Goal: Check status: Check status

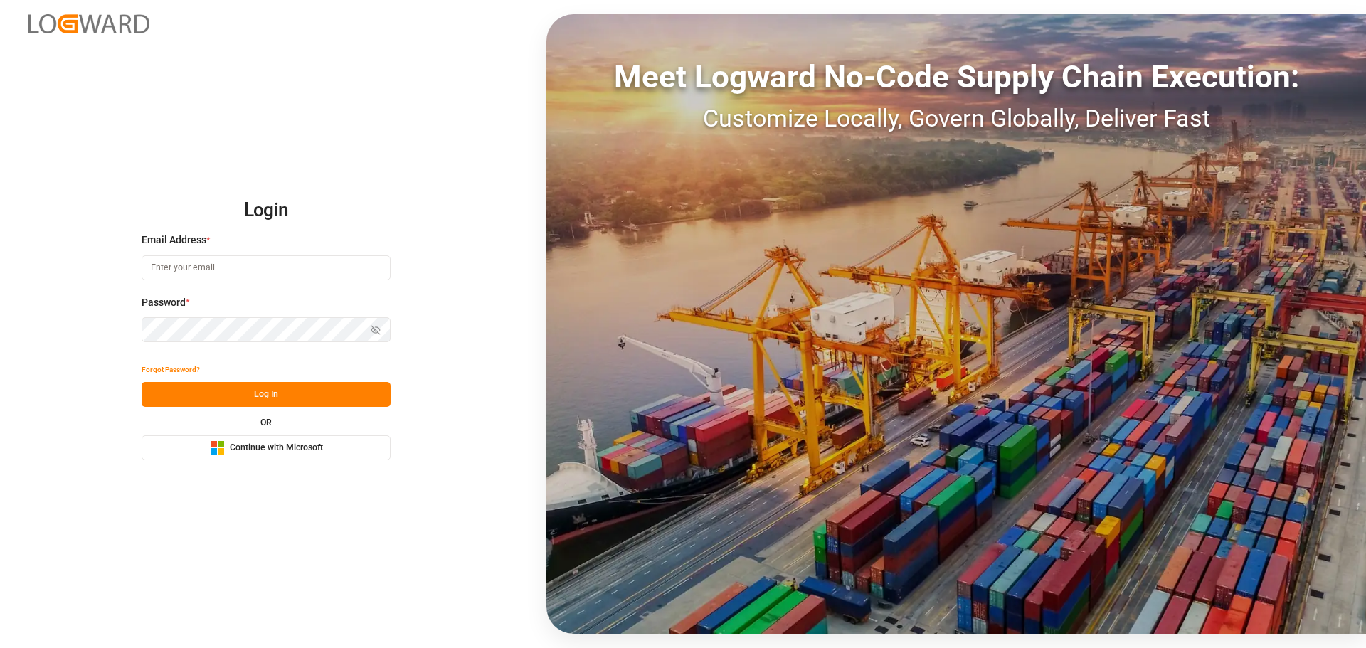
click at [211, 267] on input at bounding box center [266, 267] width 249 height 25
type input "[PERSON_NAME][EMAIL_ADDRESS][PERSON_NAME][DOMAIN_NAME]"
click at [371, 332] on icon "button" at bounding box center [376, 330] width 10 height 10
click at [248, 389] on button "Log In" at bounding box center [266, 394] width 249 height 25
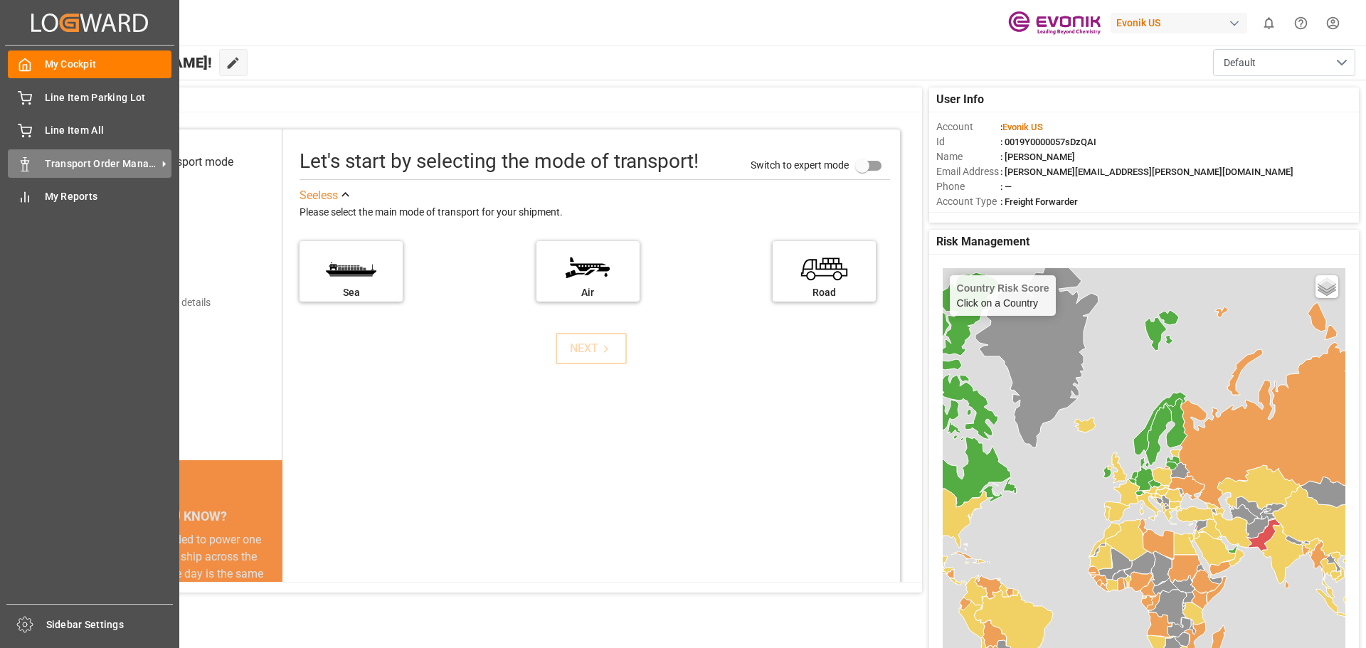
click at [32, 164] on div "Transport Order Management Transport Order Management" at bounding box center [90, 163] width 164 height 28
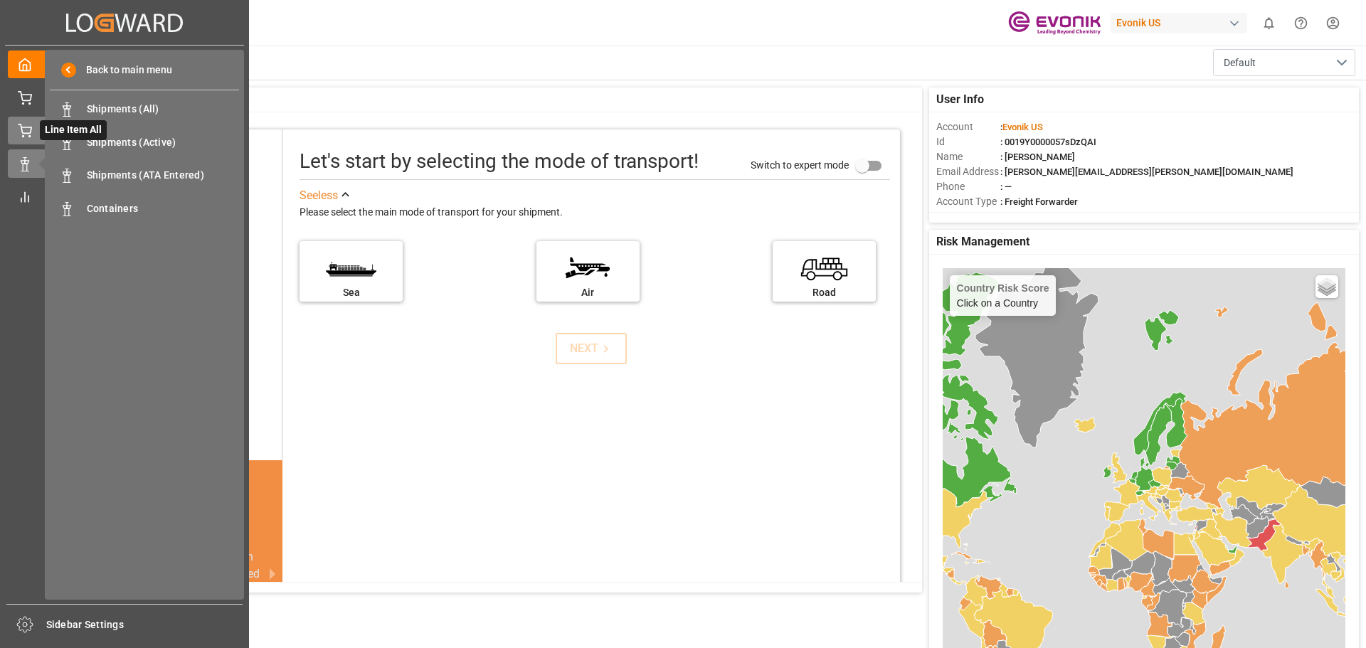
click at [26, 126] on icon at bounding box center [25, 131] width 14 height 14
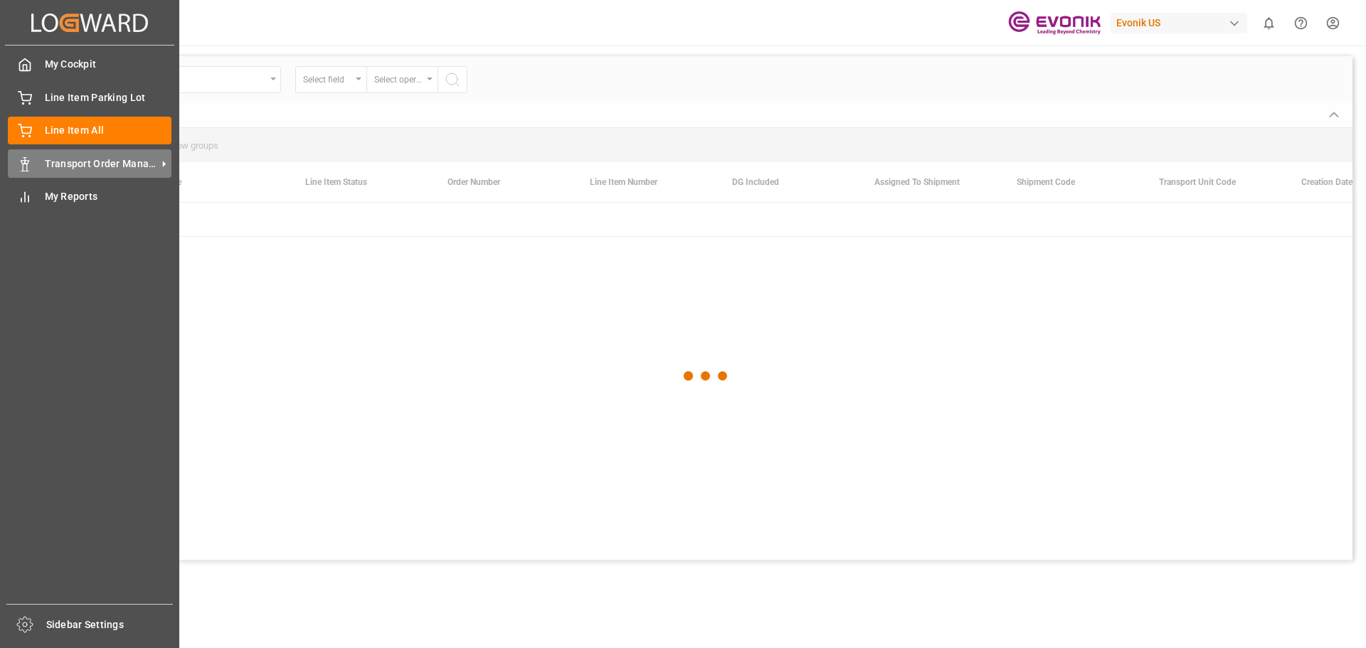
click at [105, 166] on span "Transport Order Management" at bounding box center [101, 164] width 112 height 15
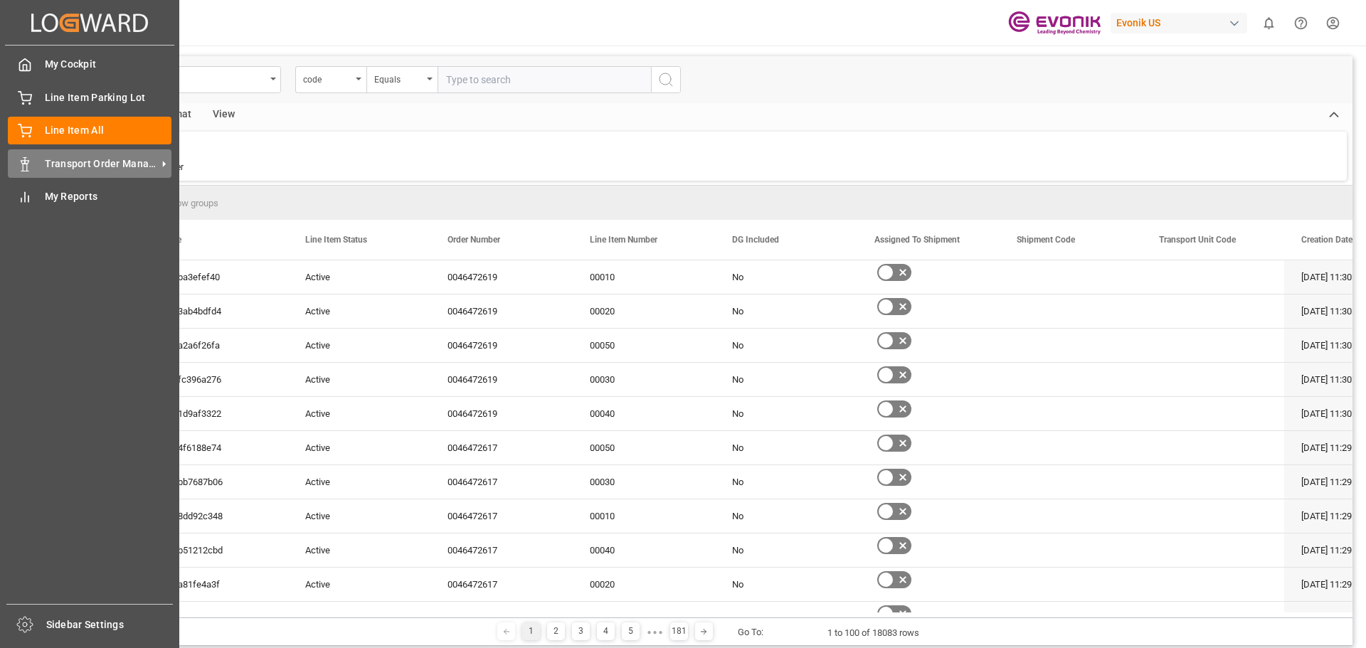
click at [78, 164] on span "Transport Order Management" at bounding box center [101, 164] width 112 height 15
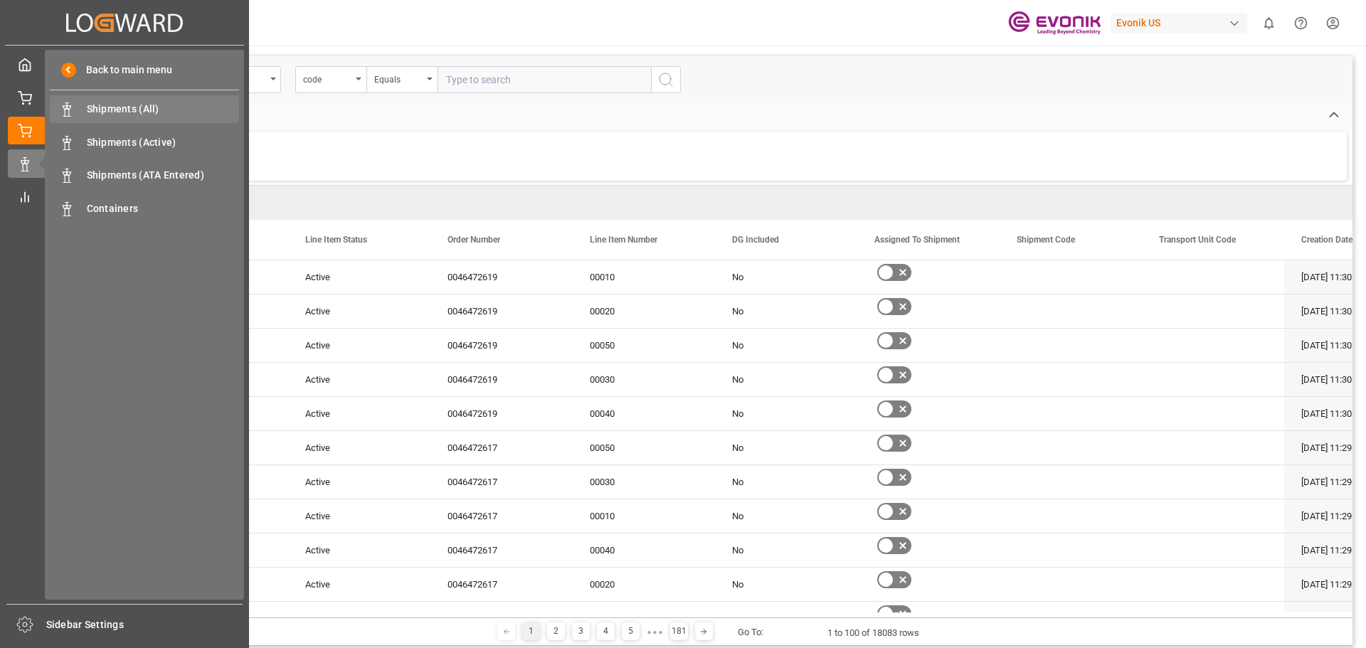
click at [110, 105] on span "Shipments (All)" at bounding box center [163, 109] width 153 height 15
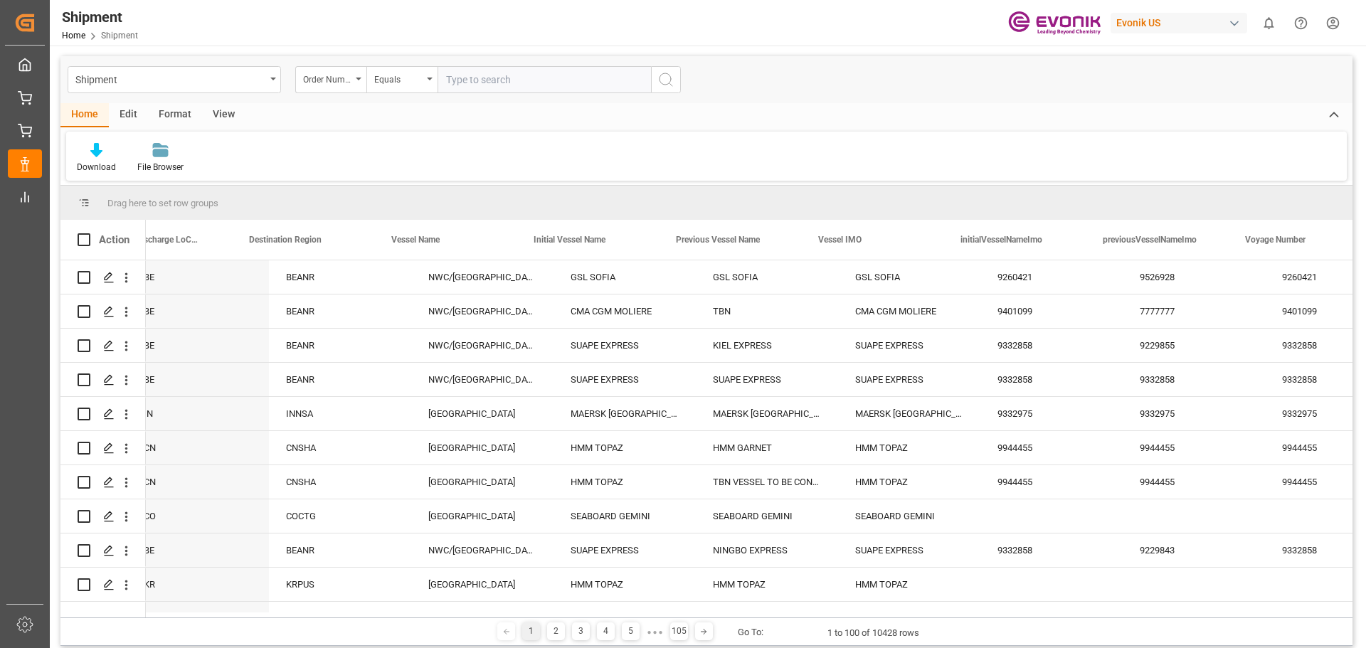
scroll to position [0, 2441]
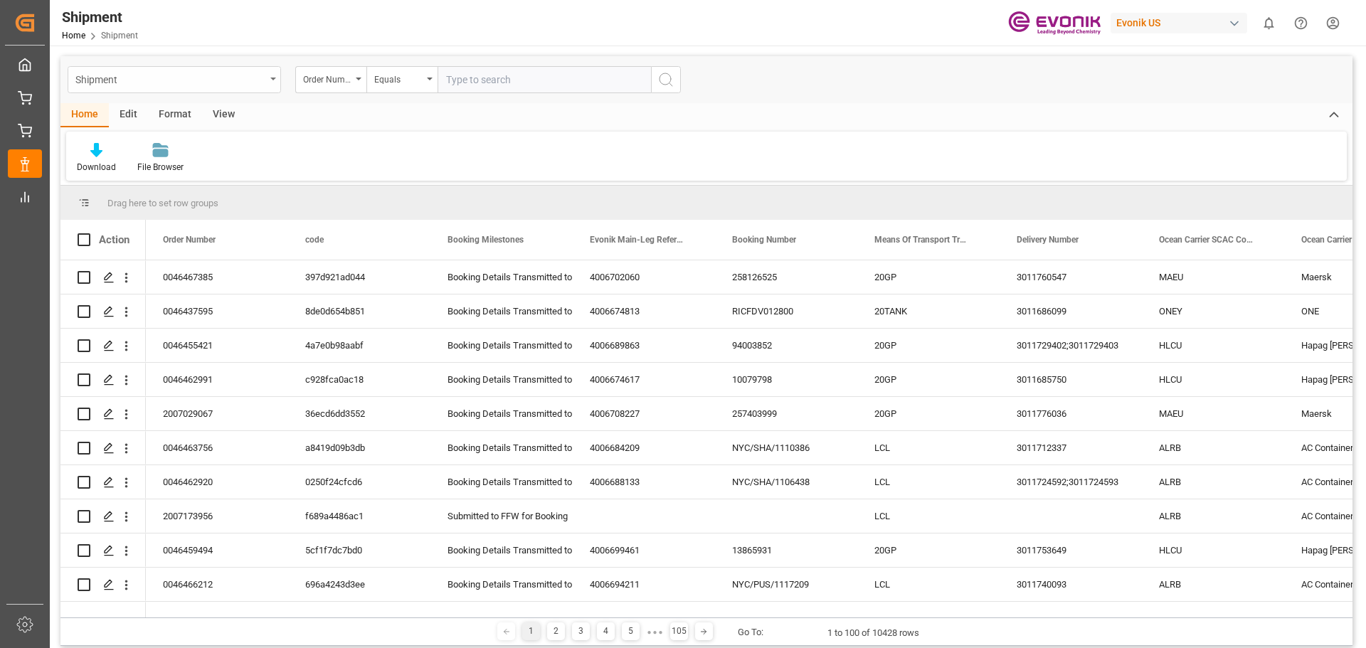
click at [274, 75] on div "Shipment" at bounding box center [174, 79] width 213 height 27
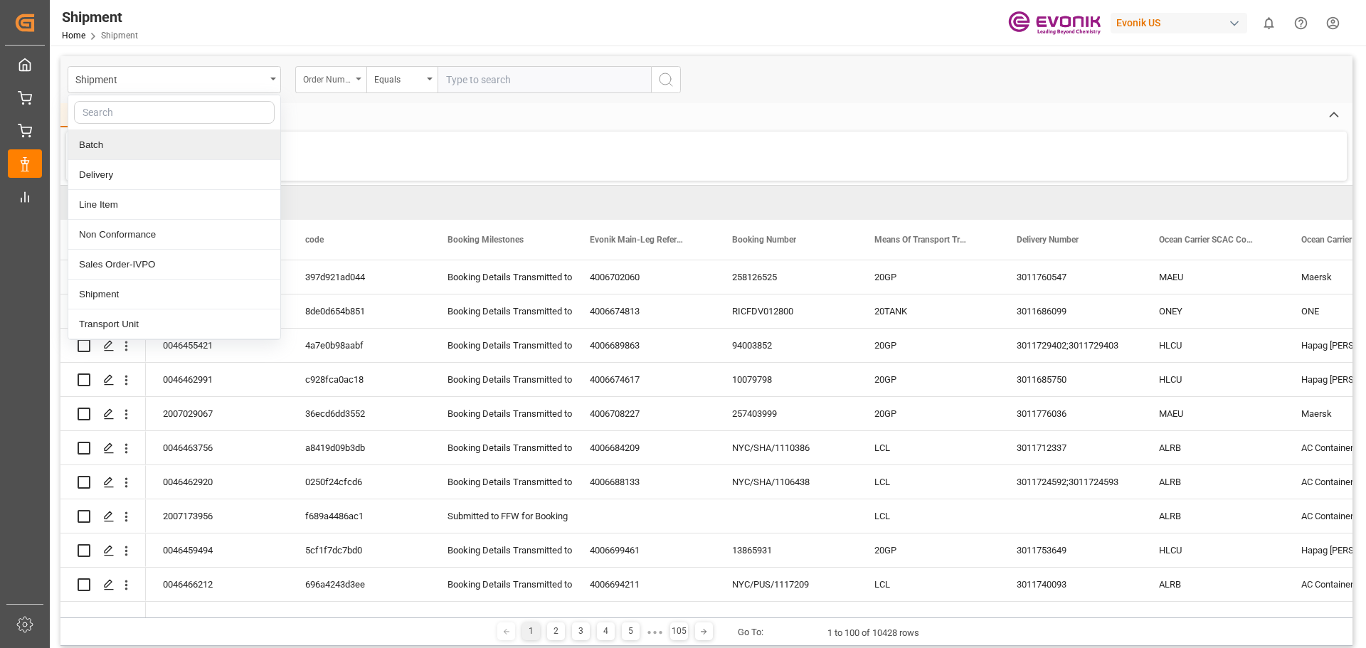
click at [355, 77] on div "Order Number" at bounding box center [330, 79] width 71 height 27
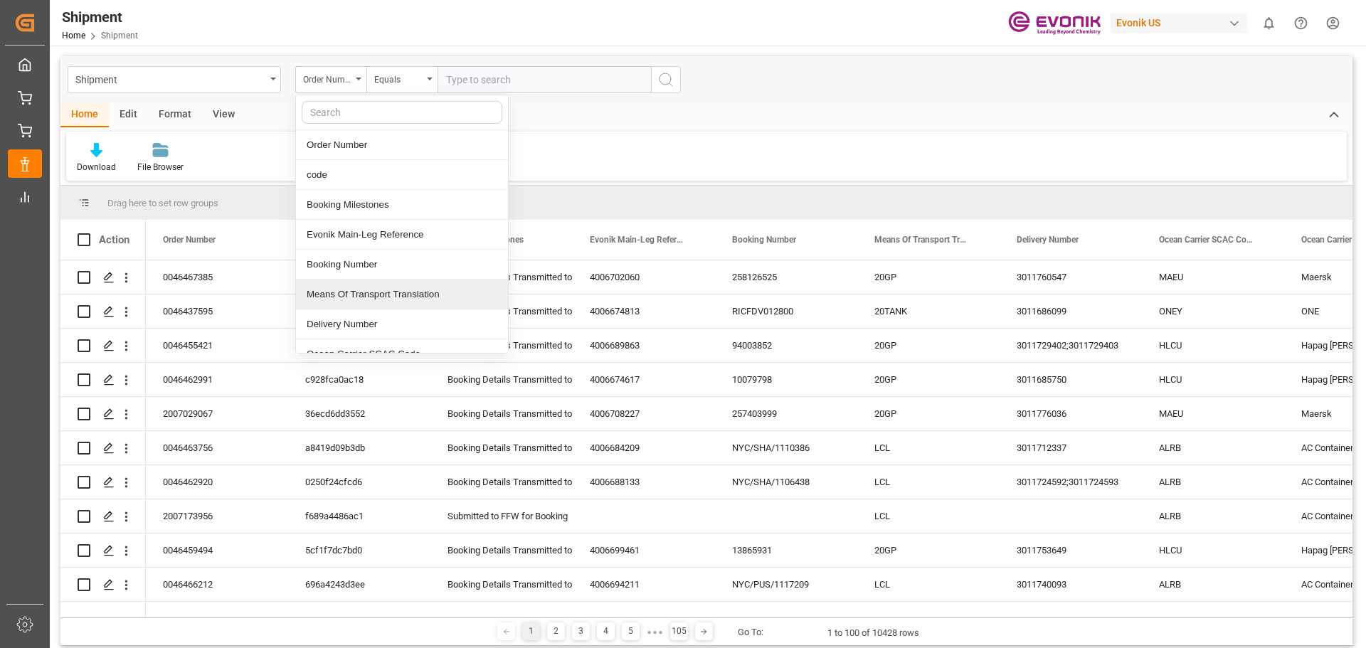
click at [392, 295] on div "Means Of Transport Translation" at bounding box center [402, 295] width 212 height 30
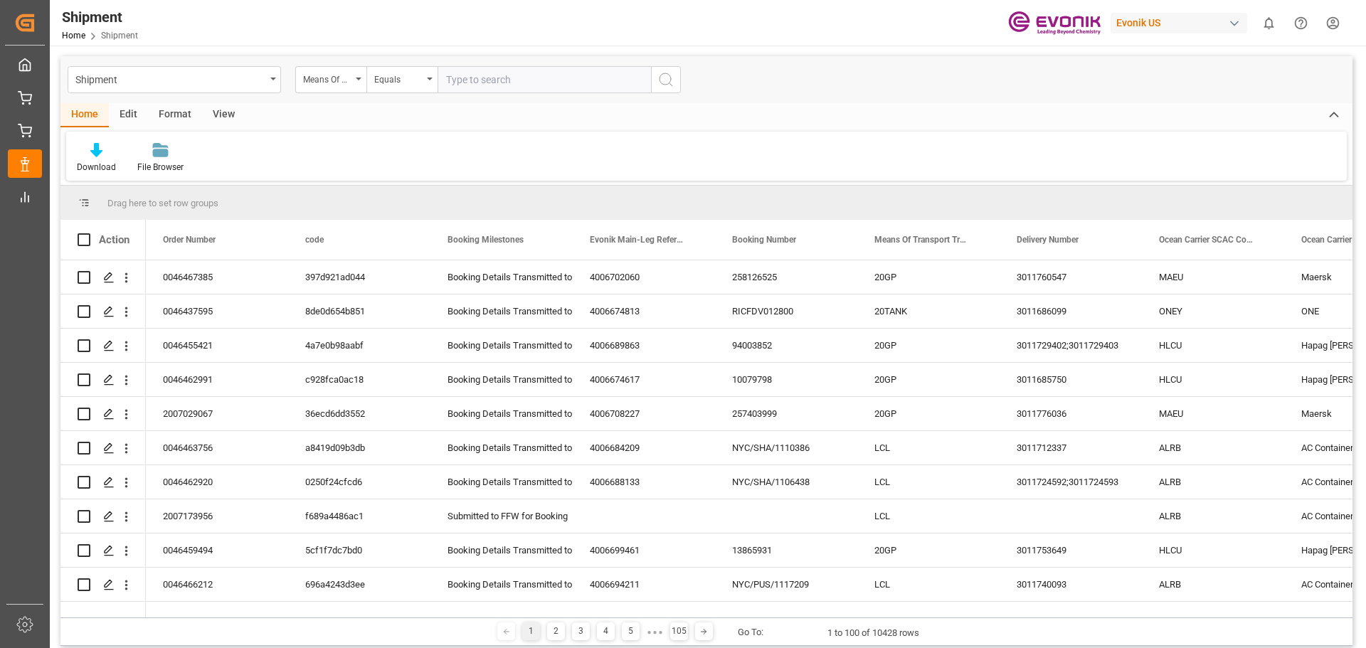
click at [458, 75] on input "text" at bounding box center [544, 79] width 213 height 27
click at [356, 80] on div "Means Of Transport Translation" at bounding box center [330, 79] width 71 height 27
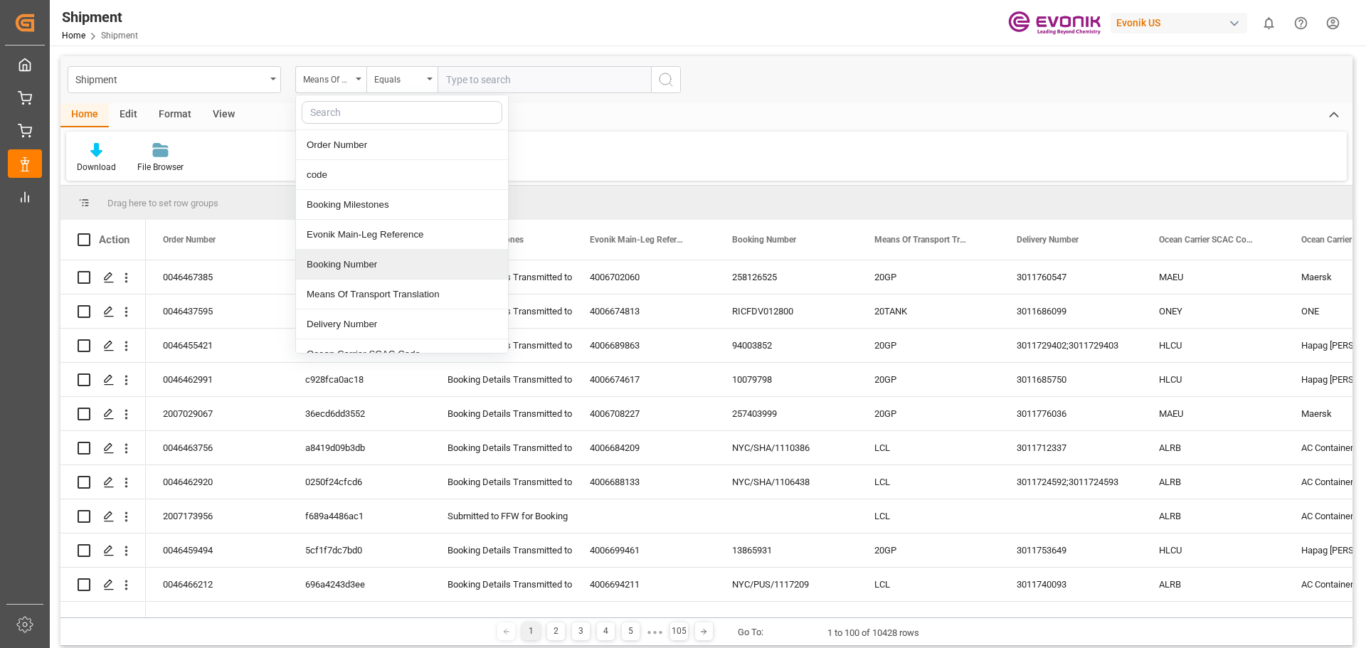
click at [368, 268] on div "Booking Number" at bounding box center [402, 265] width 212 height 30
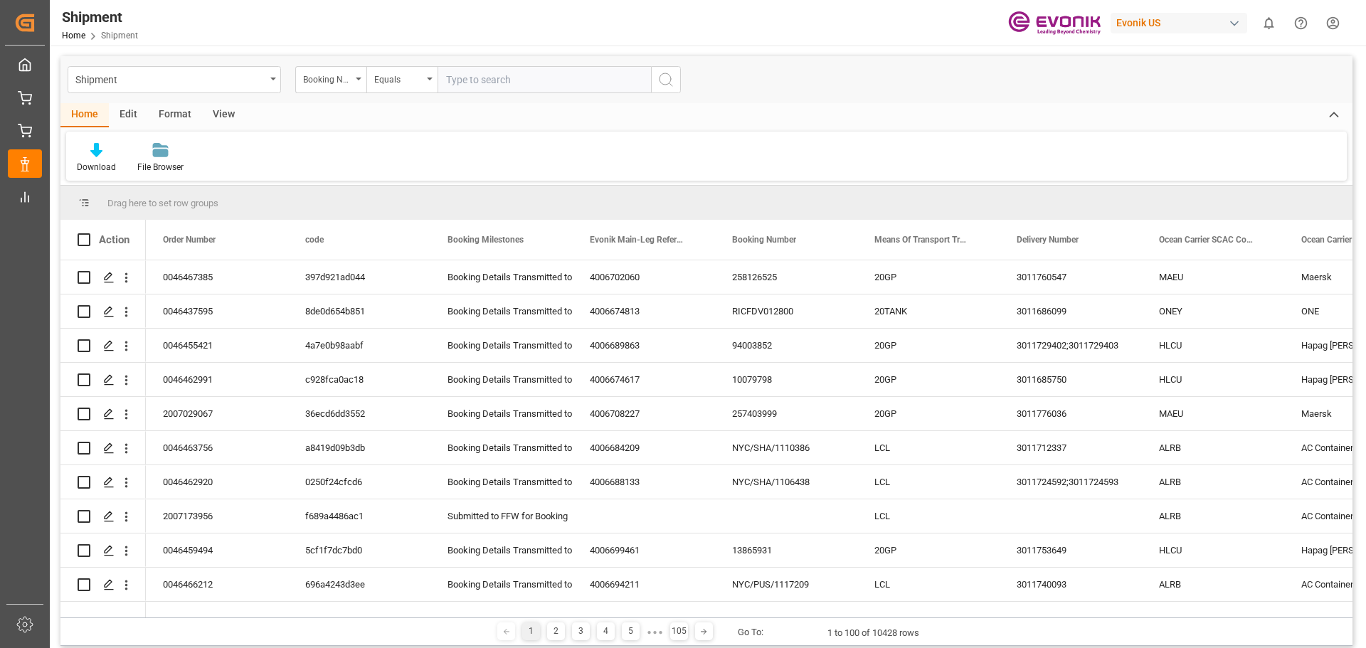
click at [464, 80] on input "text" at bounding box center [544, 79] width 213 height 27
type input "250805000325"
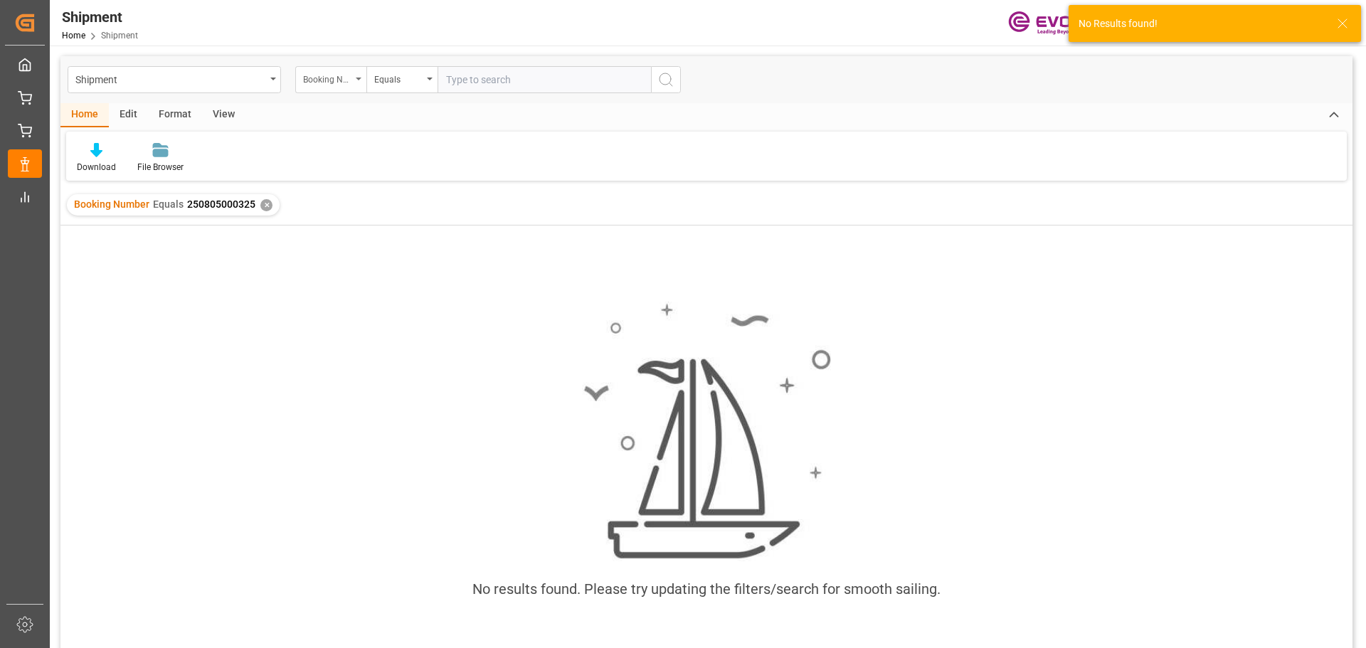
click at [360, 79] on icon "open menu" at bounding box center [359, 79] width 6 height 3
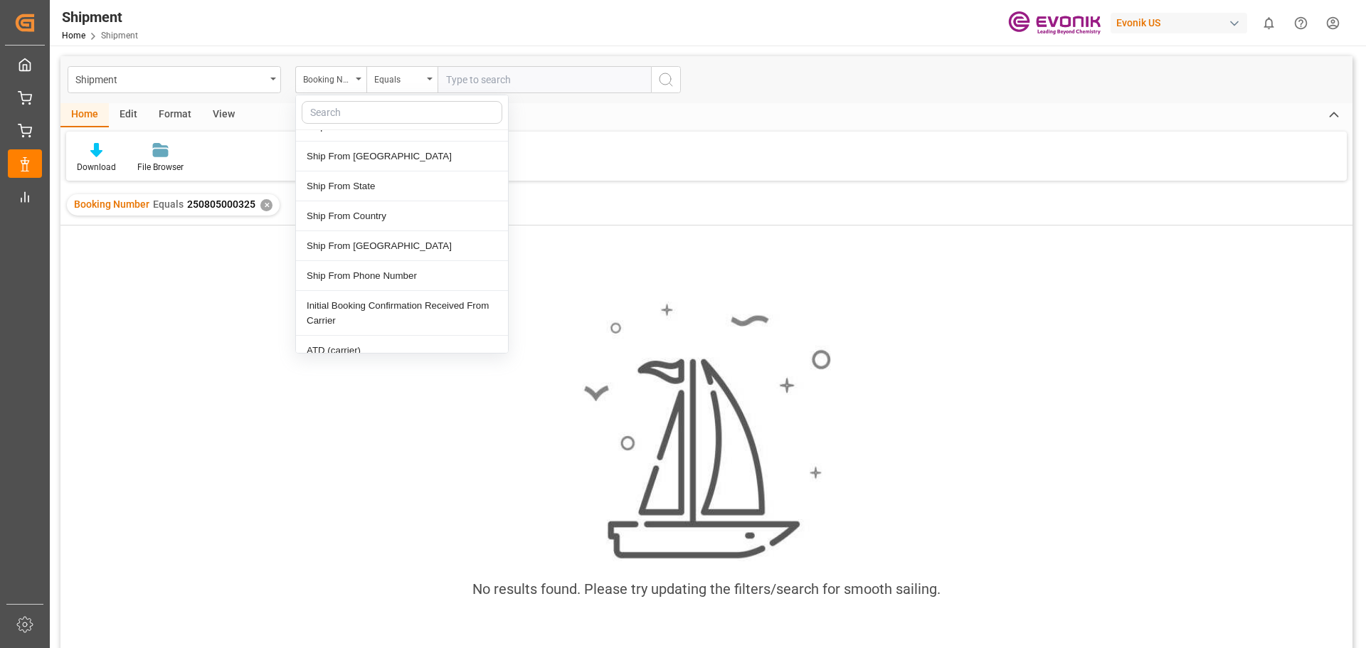
scroll to position [1210, 0]
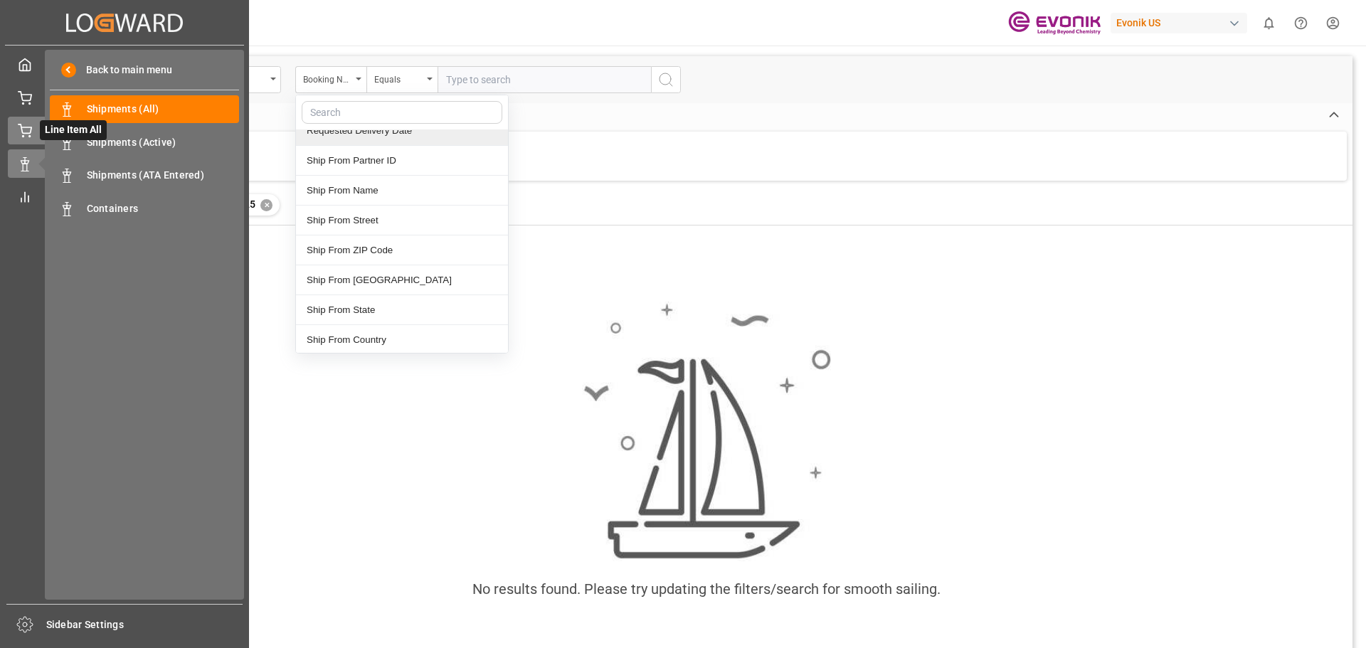
click at [23, 131] on icon at bounding box center [25, 131] width 14 height 14
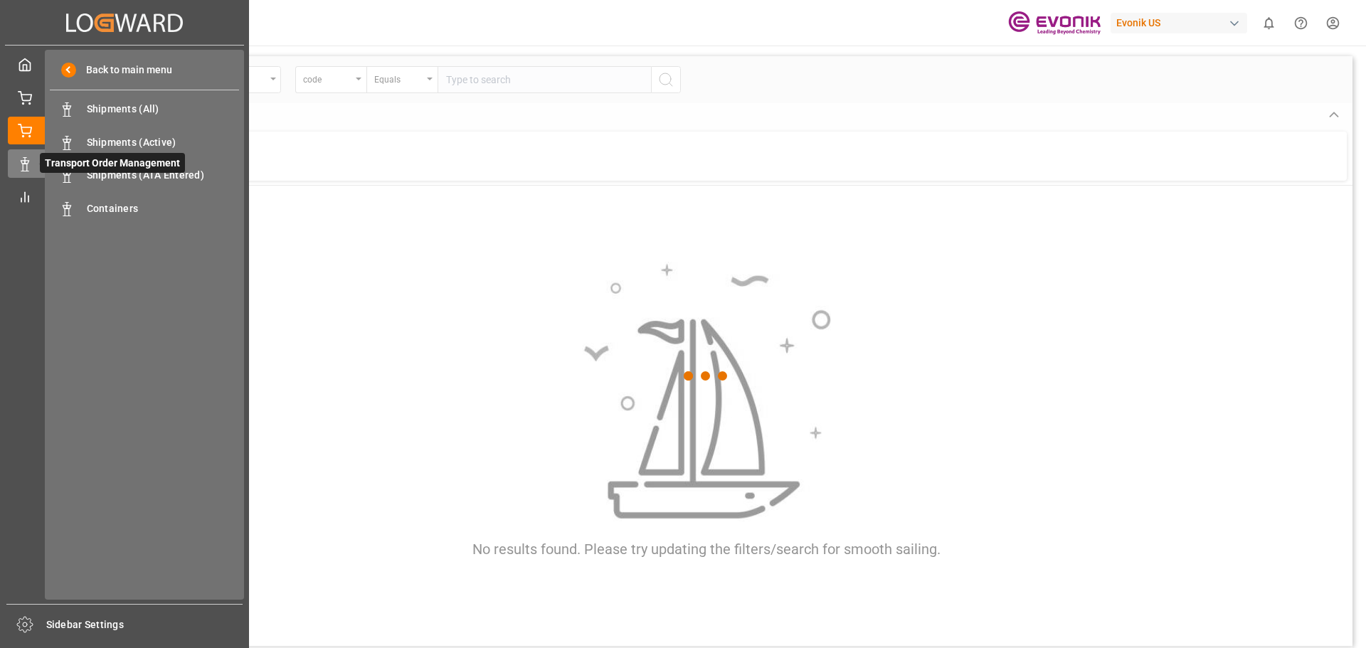
click at [28, 160] on icon at bounding box center [42, 164] width 30 height 30
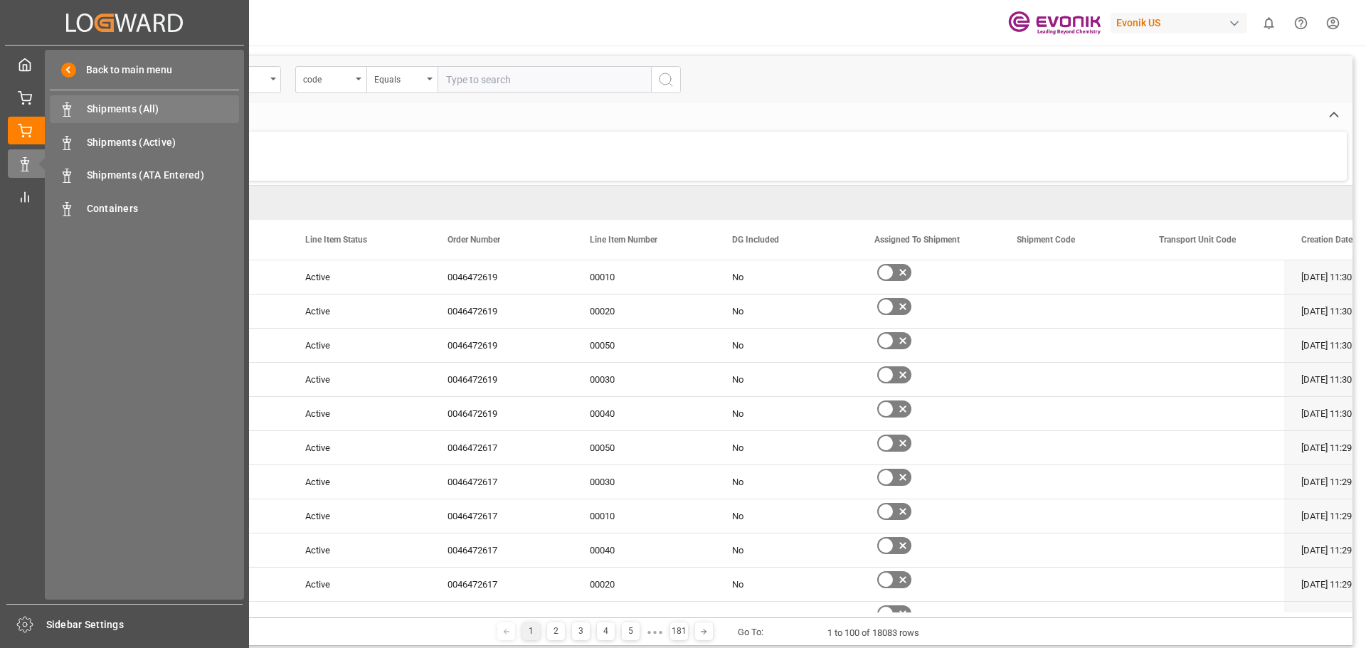
click at [107, 113] on span "Shipments (All)" at bounding box center [163, 109] width 153 height 15
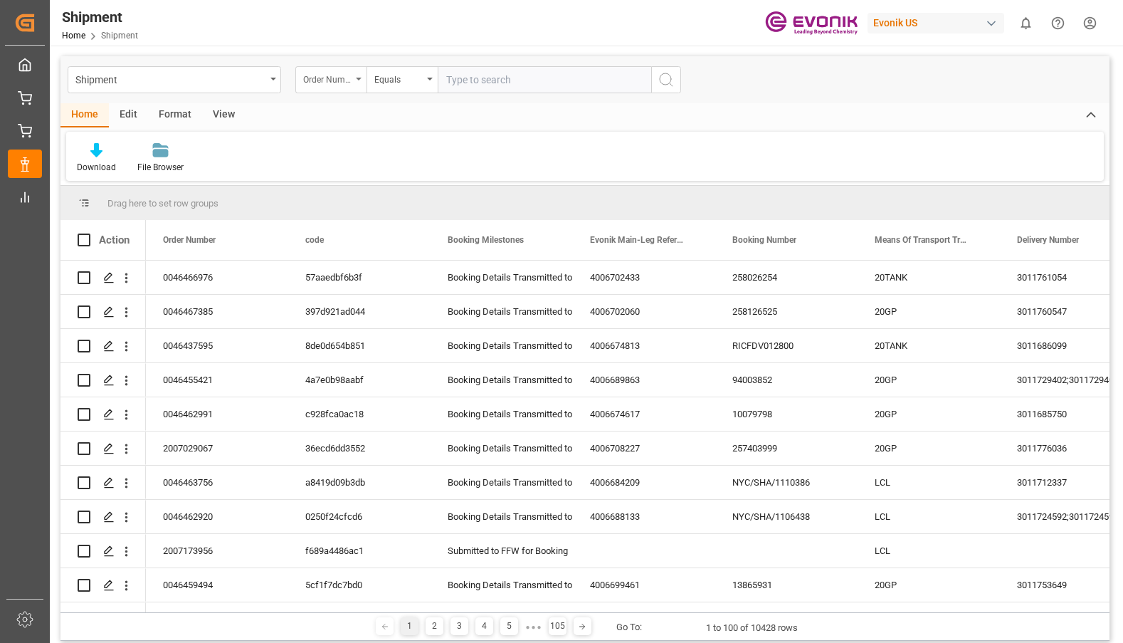
click at [347, 80] on div "Order Number" at bounding box center [327, 78] width 48 height 16
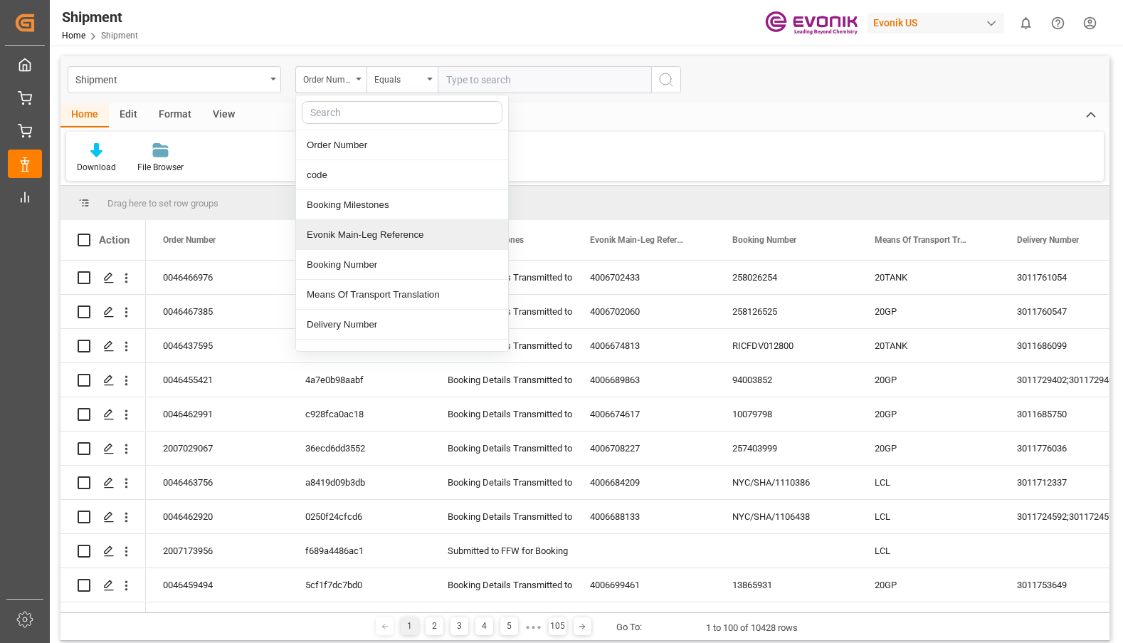
click at [362, 235] on div "Evonik Main-Leg Reference" at bounding box center [402, 235] width 212 height 30
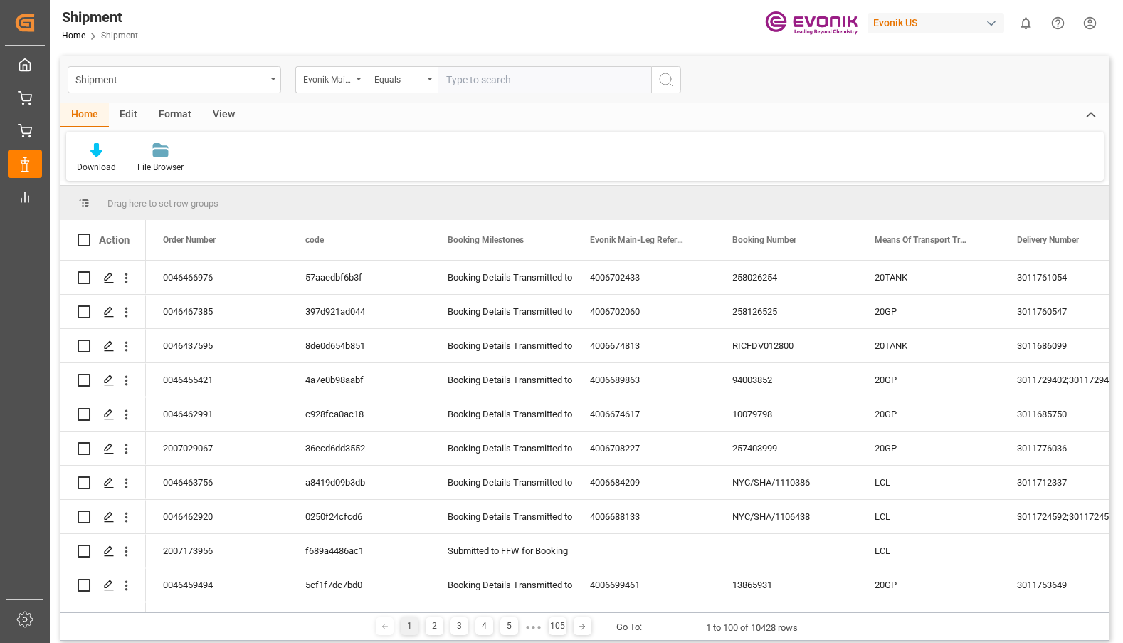
click at [464, 85] on input "text" at bounding box center [544, 79] width 213 height 27
type input "4006675920"
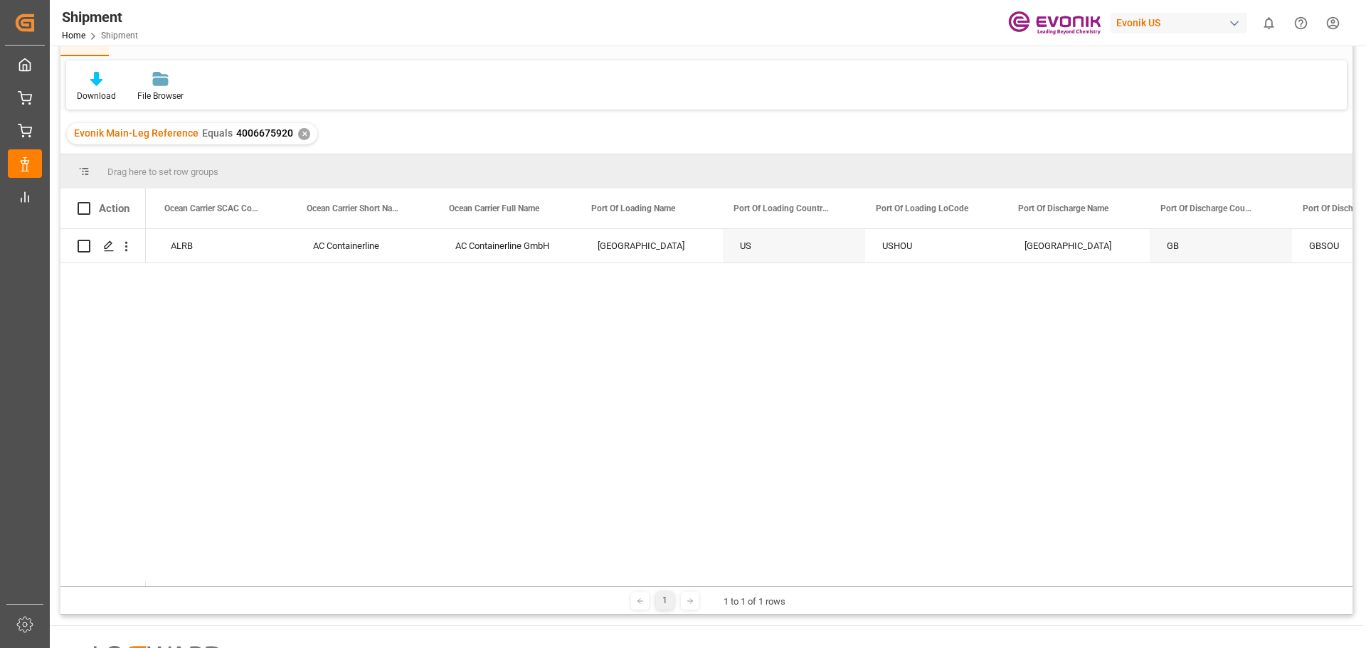
scroll to position [0, 1167]
